Goal: Check status: Check status

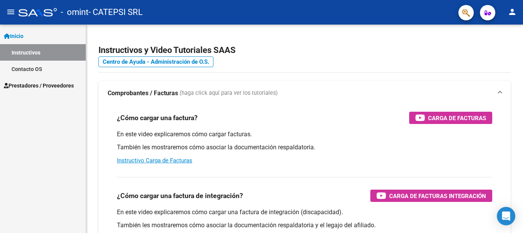
click at [49, 83] on span "Prestadores / Proveedores" at bounding box center [39, 85] width 70 height 8
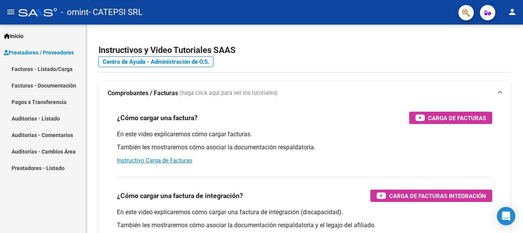
click at [58, 70] on link "Facturas - Listado/Carga" at bounding box center [43, 69] width 86 height 17
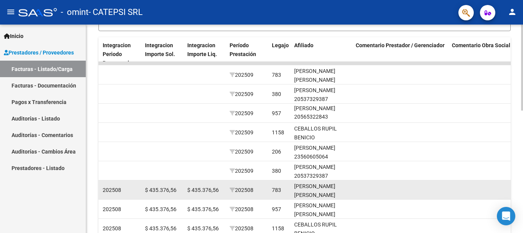
scroll to position [298, 0]
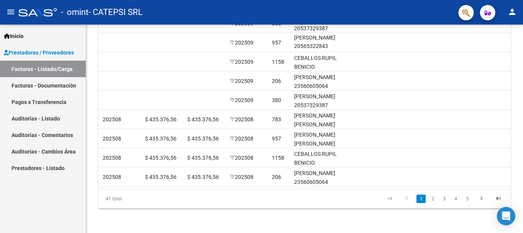
click at [60, 101] on link "Pagos x Transferencia" at bounding box center [43, 102] width 86 height 17
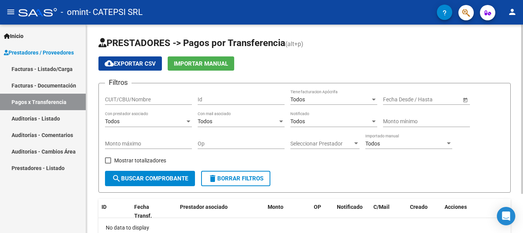
scroll to position [48, 0]
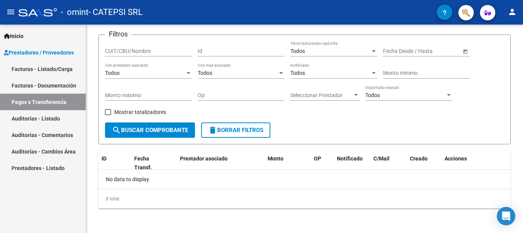
click at [70, 86] on link "Facturas - Documentación" at bounding box center [43, 85] width 86 height 17
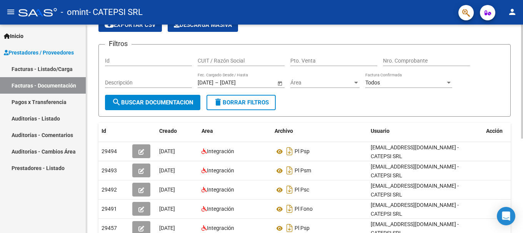
scroll to position [77, 0]
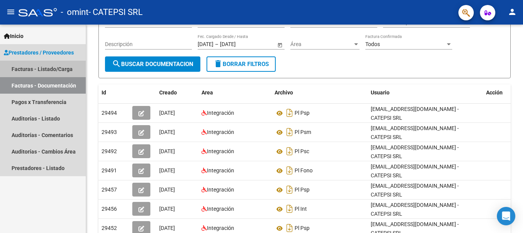
click at [67, 68] on link "Facturas - Listado/Carga" at bounding box center [43, 69] width 86 height 17
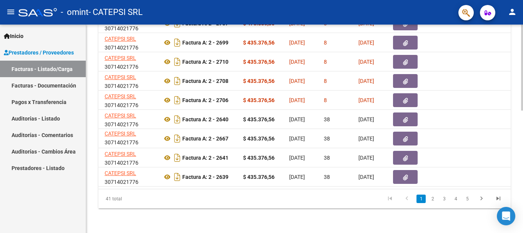
scroll to position [0, 202]
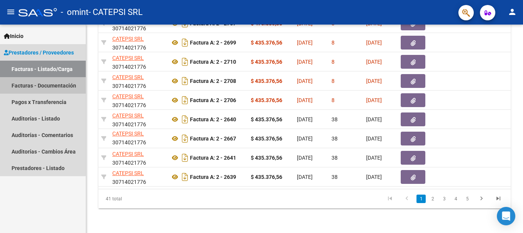
click at [38, 85] on link "Facturas - Documentación" at bounding box center [43, 85] width 86 height 17
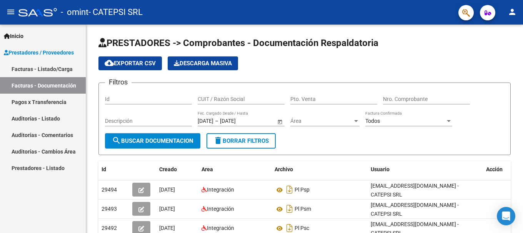
click at [48, 99] on link "Pagos x Transferencia" at bounding box center [43, 102] width 86 height 17
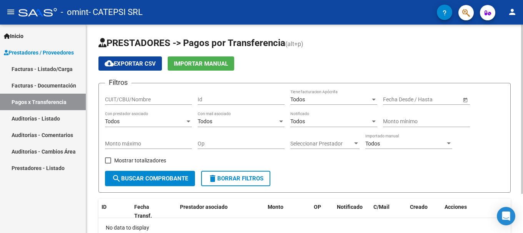
scroll to position [38, 0]
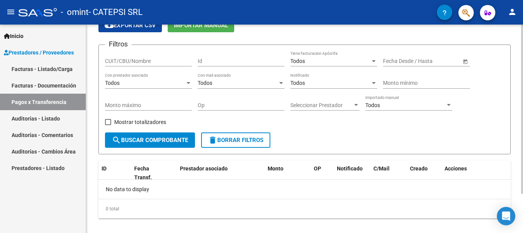
click at [340, 106] on span "Seleccionar Prestador" at bounding box center [321, 105] width 62 height 7
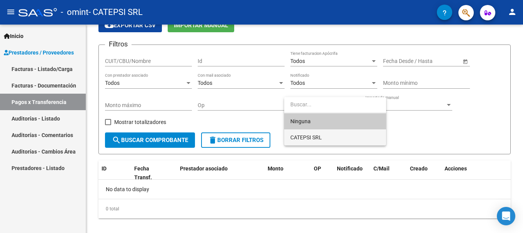
click at [332, 139] on span "CATEPSI SRL" at bounding box center [335, 137] width 90 height 16
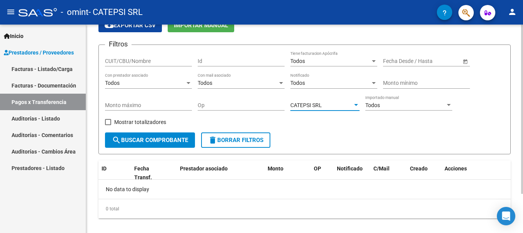
click at [171, 141] on span "search Buscar Comprobante" at bounding box center [150, 140] width 76 height 7
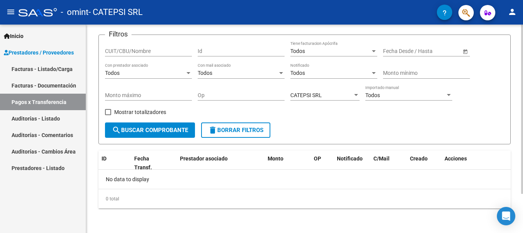
click at [151, 110] on span "Mostrar totalizadores" at bounding box center [140, 112] width 52 height 9
click at [108, 115] on input "Mostrar totalizadores" at bounding box center [108, 115] width 0 height 0
checkbox input "true"
click at [164, 131] on span "search Buscar Comprobante" at bounding box center [150, 130] width 76 height 7
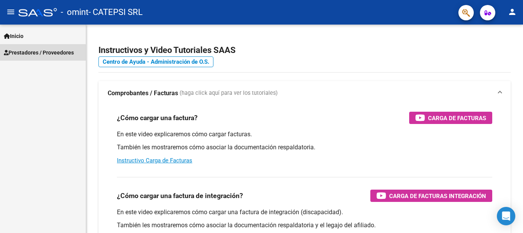
click at [36, 57] on link "Prestadores / Proveedores" at bounding box center [43, 52] width 86 height 17
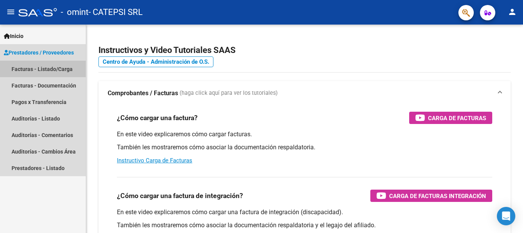
click at [46, 71] on link "Facturas - Listado/Carga" at bounding box center [43, 69] width 86 height 17
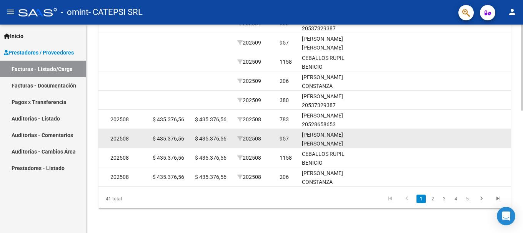
scroll to position [183, 0]
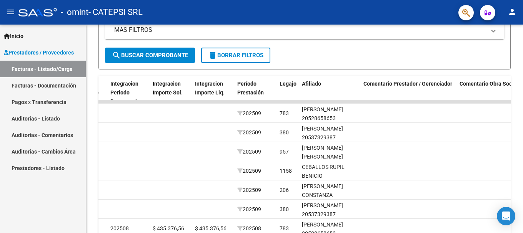
click at [65, 86] on link "Facturas - Documentación" at bounding box center [43, 85] width 86 height 17
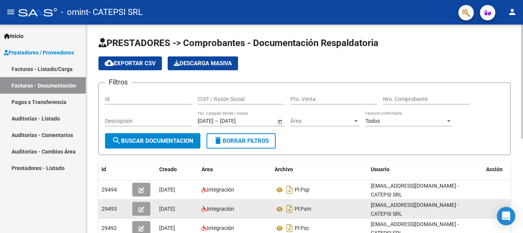
scroll to position [77, 0]
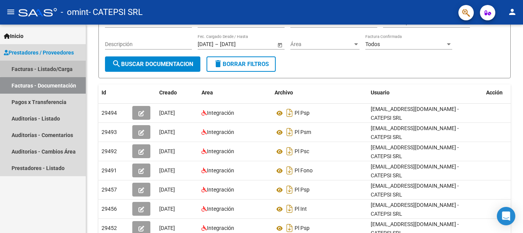
click at [55, 67] on link "Facturas - Listado/Carga" at bounding box center [43, 69] width 86 height 17
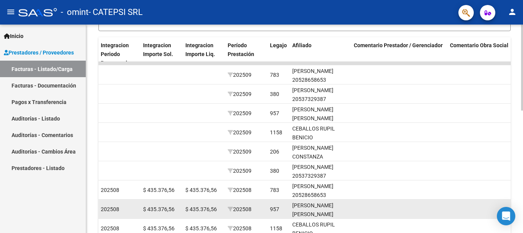
scroll to position [10, 0]
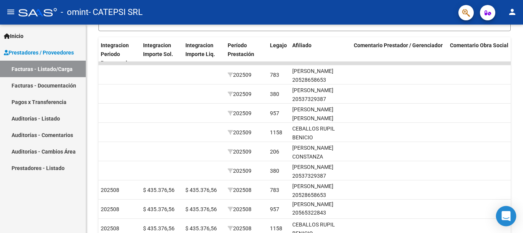
click at [505, 214] on icon "Open Intercom Messenger" at bounding box center [505, 216] width 9 height 10
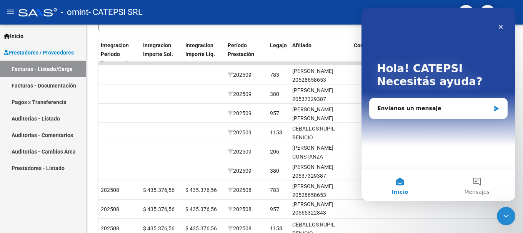
scroll to position [0, 0]
click at [502, 25] on icon "Cerrar" at bounding box center [500, 27] width 4 height 4
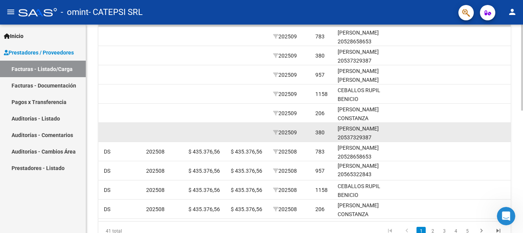
scroll to position [221, 0]
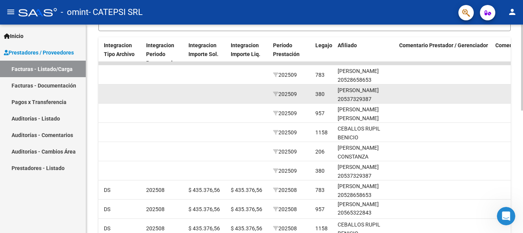
click at [355, 96] on div "[PERSON_NAME] 20537329387" at bounding box center [364, 95] width 55 height 18
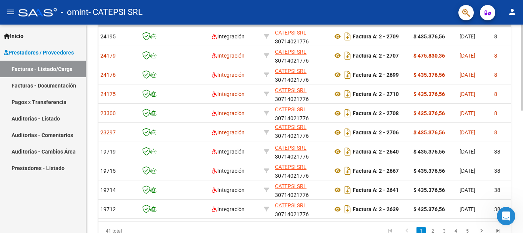
scroll to position [0, 0]
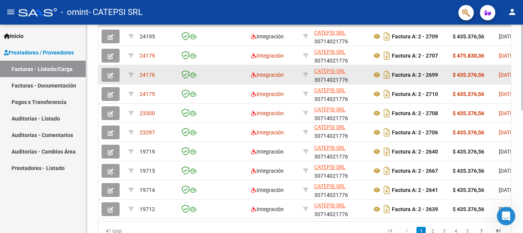
click at [112, 73] on icon "button" at bounding box center [111, 76] width 6 height 6
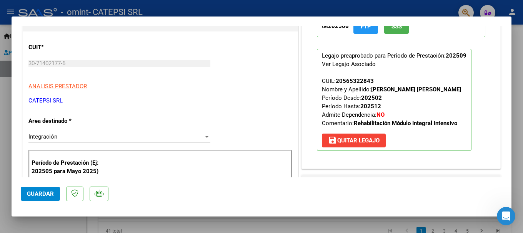
scroll to position [38, 0]
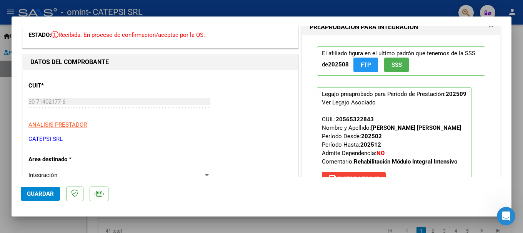
type input "$ 0,00"
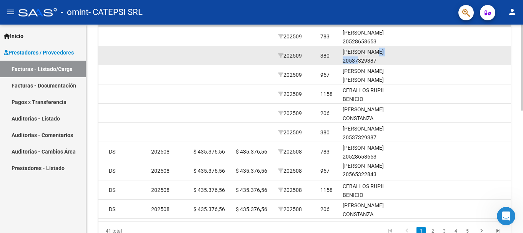
scroll to position [221, 0]
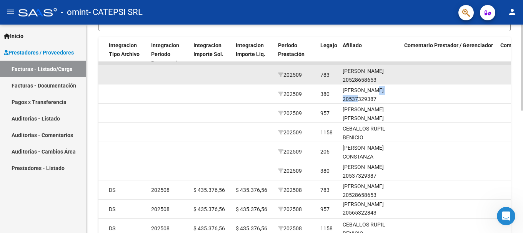
click at [388, 78] on div "[PERSON_NAME] 20528658653" at bounding box center [369, 76] width 55 height 18
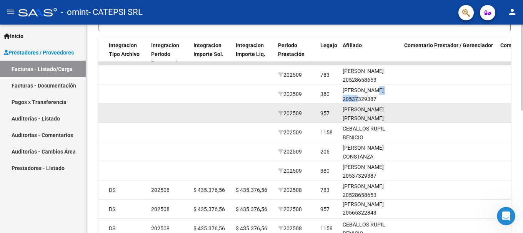
click at [378, 116] on div "[PERSON_NAME] [PERSON_NAME] 20565322843" at bounding box center [369, 118] width 55 height 26
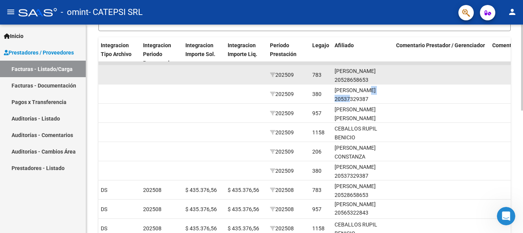
click at [370, 71] on div "[PERSON_NAME] 20528658653" at bounding box center [361, 76] width 55 height 18
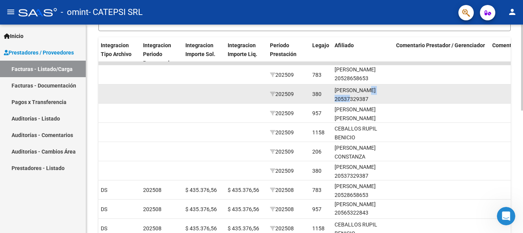
scroll to position [10, 0]
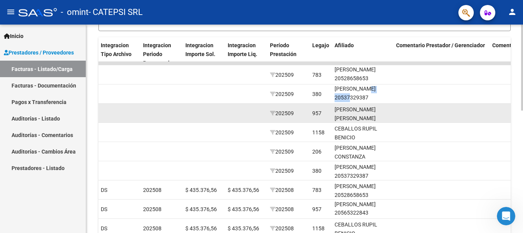
click at [360, 113] on div "[PERSON_NAME] [PERSON_NAME] 20565322843" at bounding box center [361, 118] width 55 height 26
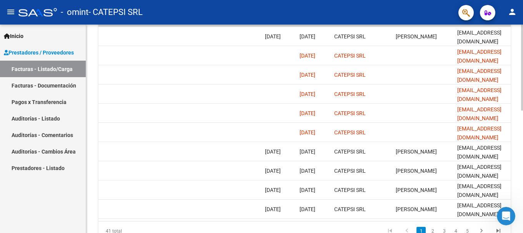
scroll to position [0, 1208]
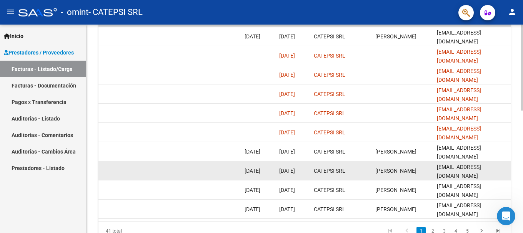
click at [392, 179] on datatable-body-cell "[PERSON_NAME]" at bounding box center [402, 170] width 61 height 19
click at [397, 171] on span "[PERSON_NAME]" at bounding box center [395, 171] width 41 height 6
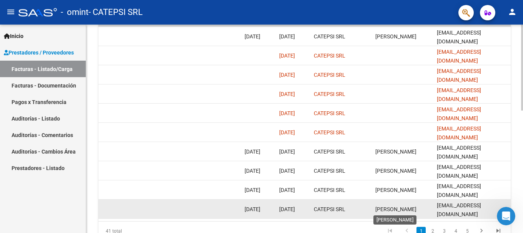
click at [408, 209] on span "[PERSON_NAME]" at bounding box center [395, 209] width 41 height 6
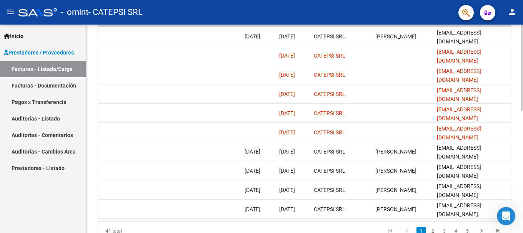
scroll to position [106, 0]
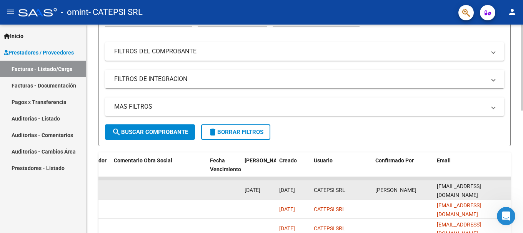
click at [392, 193] on div "[PERSON_NAME]" at bounding box center [402, 190] width 55 height 9
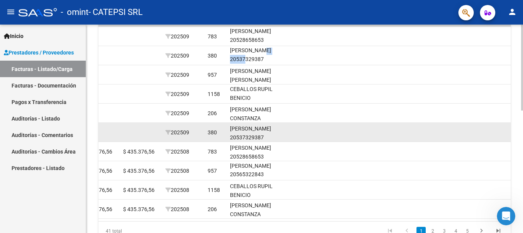
scroll to position [221, 0]
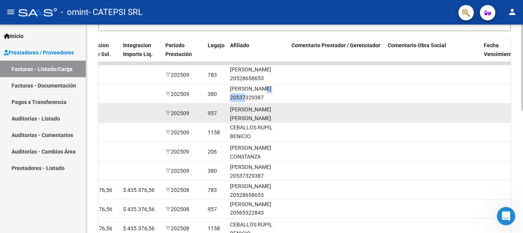
click at [261, 119] on div "[PERSON_NAME] [PERSON_NAME] 20565322843" at bounding box center [257, 118] width 55 height 26
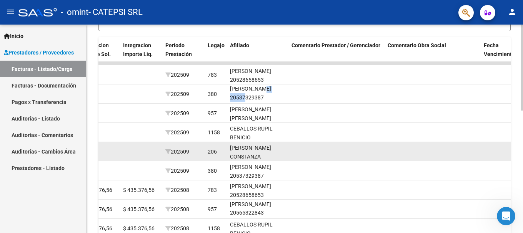
scroll to position [0, 0]
